Goal: Information Seeking & Learning: Learn about a topic

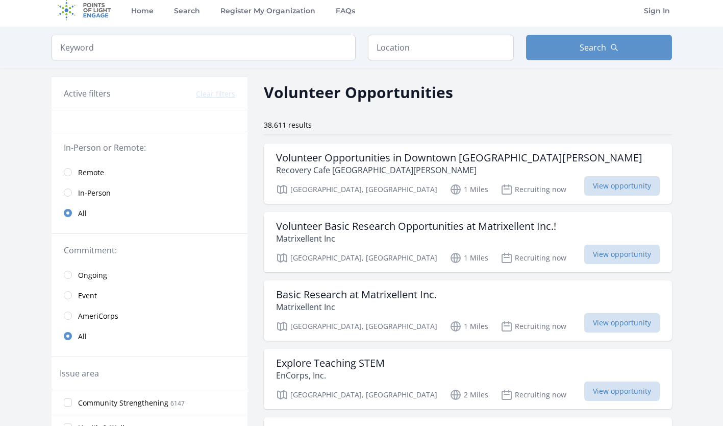
scroll to position [9, 0]
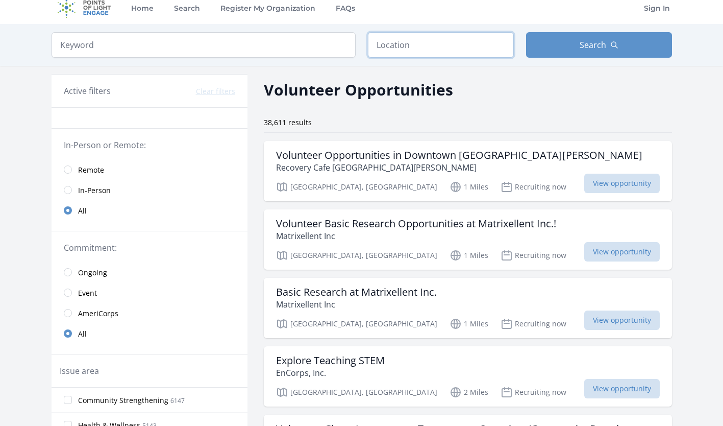
click at [421, 50] on input "text" at bounding box center [441, 45] width 146 height 26
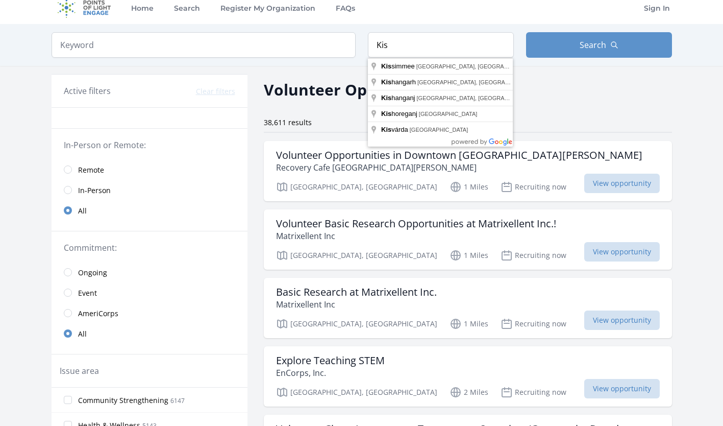
type input "Kissimmee, [GEOGRAPHIC_DATA], [GEOGRAPHIC_DATA]"
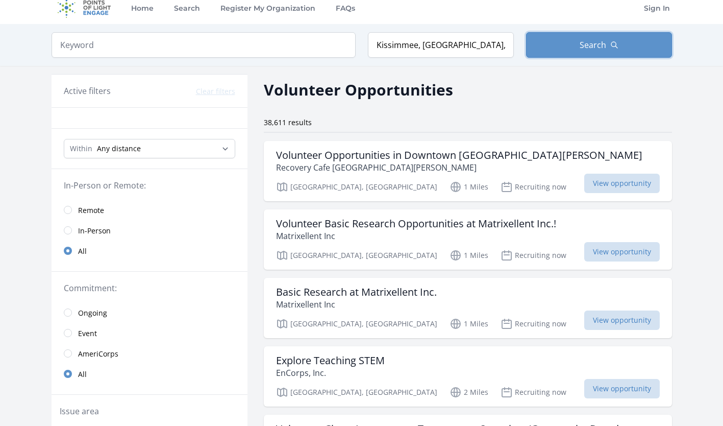
click at [609, 47] on button "Search" at bounding box center [599, 45] width 146 height 26
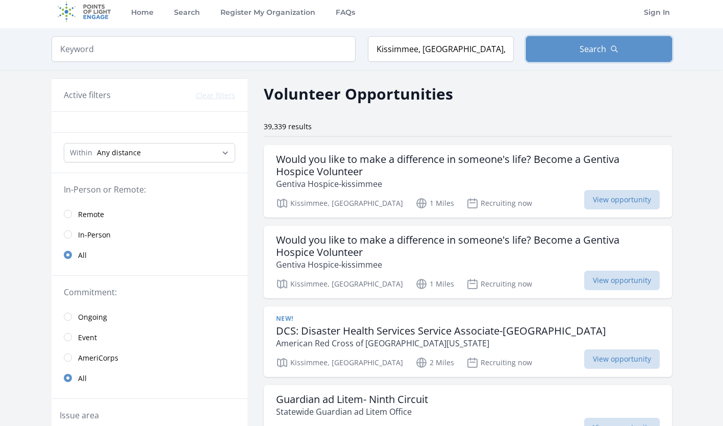
scroll to position [6, 0]
